Goal: Find specific page/section

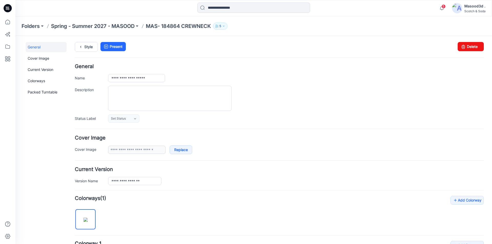
scroll to position [122, 0]
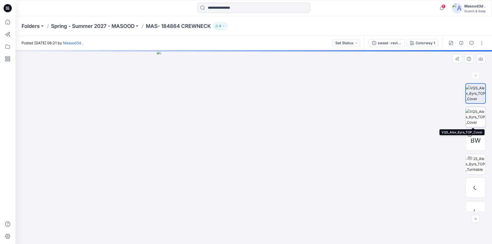
click at [475, 122] on img at bounding box center [476, 117] width 20 height 16
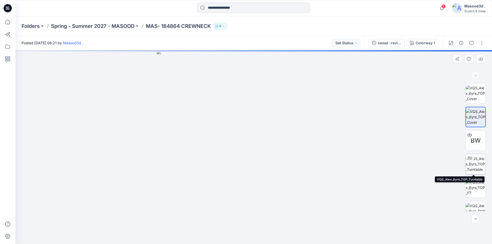
click at [475, 165] on img at bounding box center [476, 164] width 20 height 16
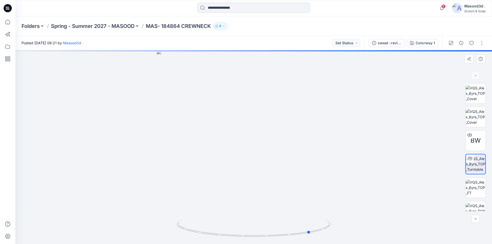
drag, startPoint x: 255, startPoint y: 238, endPoint x: 158, endPoint y: 215, distance: 99.5
click at [158, 215] on div at bounding box center [253, 147] width 477 height 194
drag, startPoint x: 309, startPoint y: 235, endPoint x: 243, endPoint y: 218, distance: 67.7
click at [243, 218] on div at bounding box center [253, 147] width 477 height 194
click at [479, 97] on img at bounding box center [476, 93] width 20 height 16
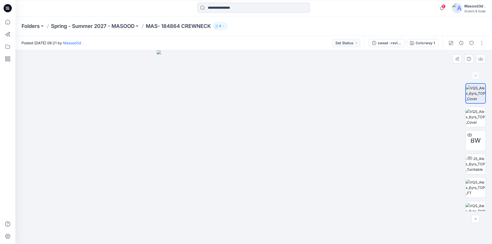
click at [392, 157] on div at bounding box center [253, 147] width 477 height 194
click at [442, 8] on span "5" at bounding box center [444, 6] width 4 height 4
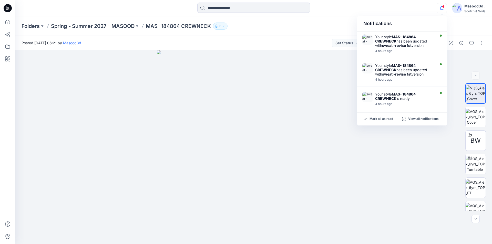
click at [386, 12] on div "Notifications Your style MAS- 184864 CREWNECK has been updated with sweat -revi…" at bounding box center [253, 8] width 477 height 11
